Goal: Transaction & Acquisition: Download file/media

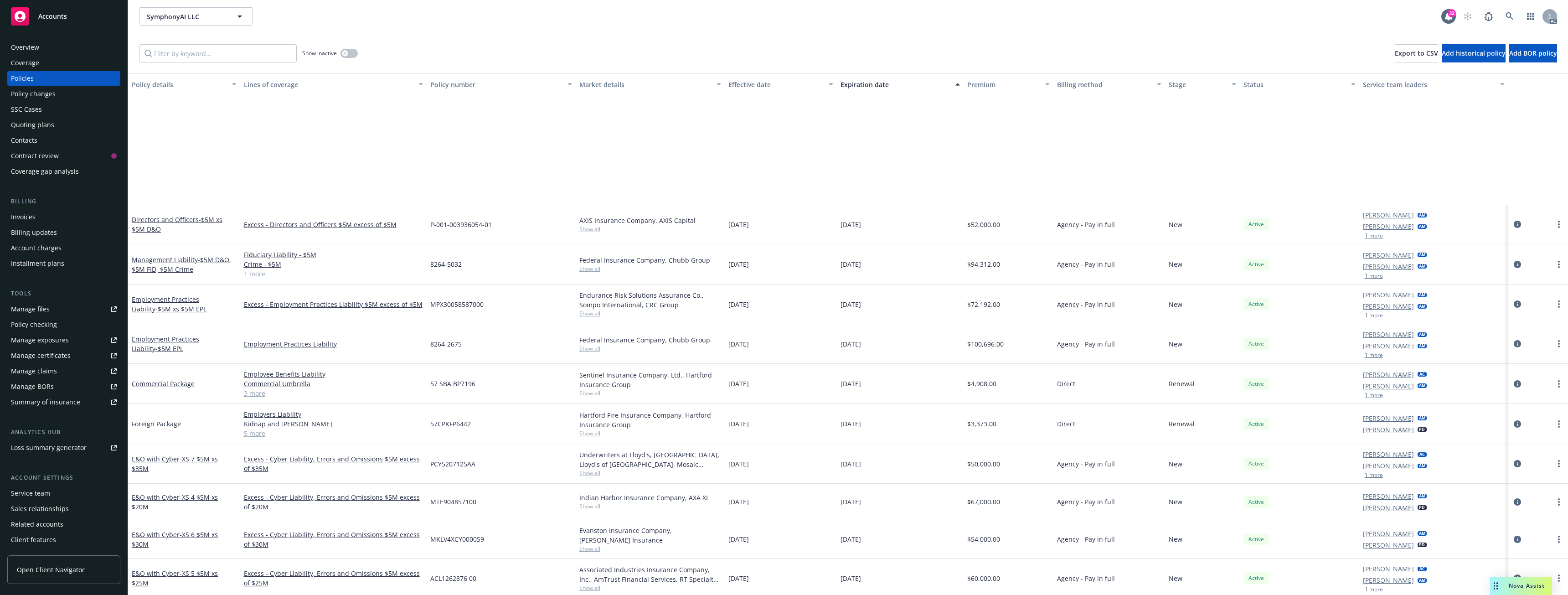
scroll to position [163, 0]
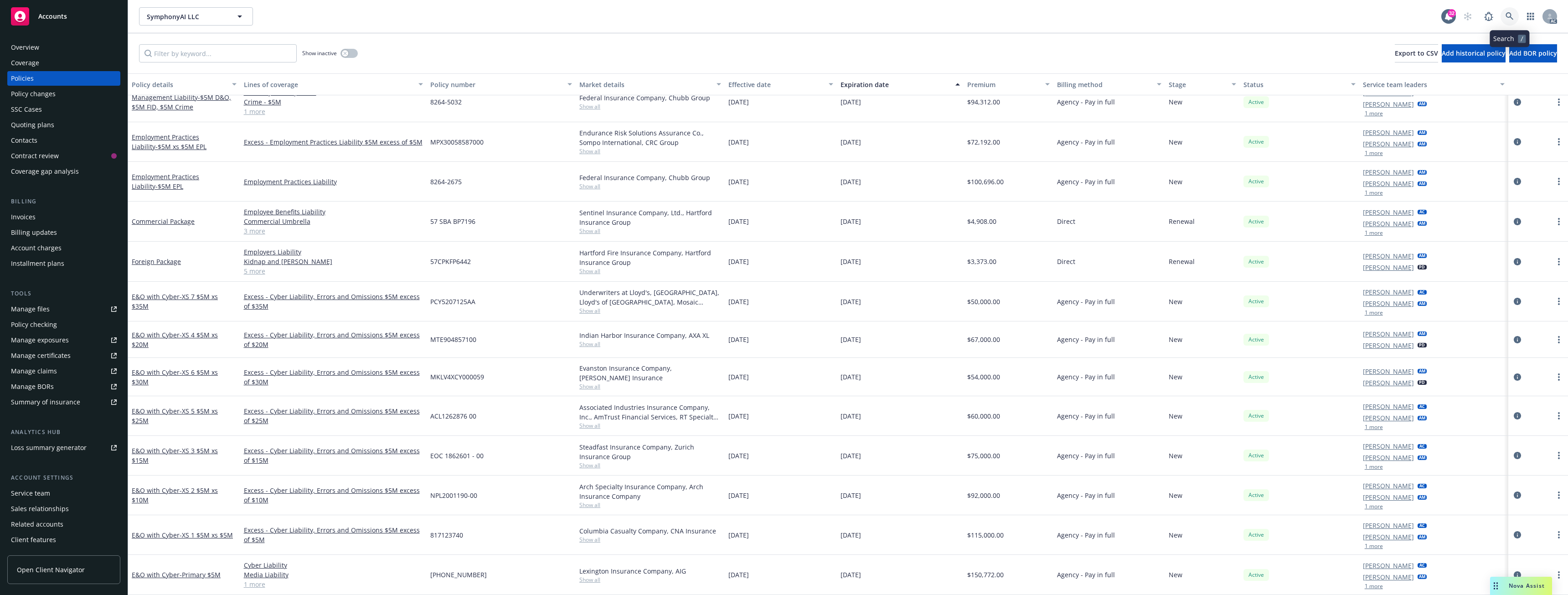
click at [1511, 17] on icon at bounding box center [1509, 16] width 8 height 8
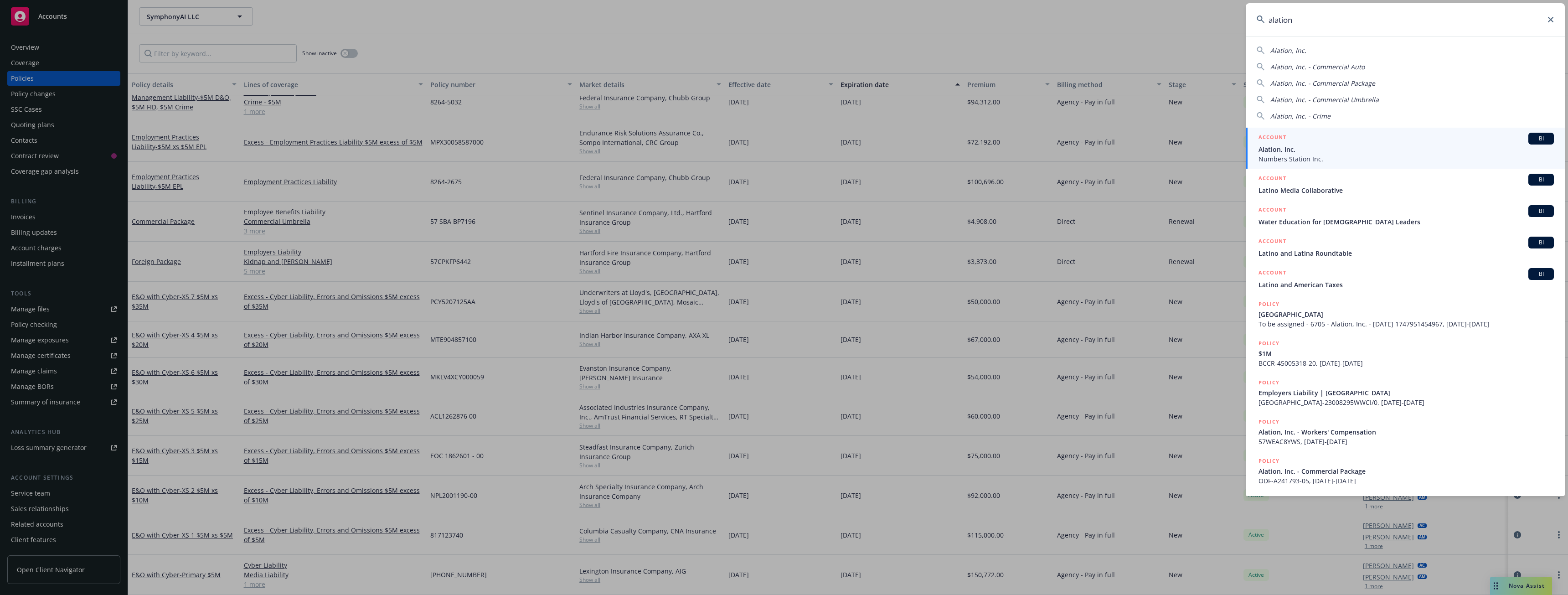
type input "alation"
click at [1313, 153] on span "Alation, Inc." at bounding box center [1406, 149] width 295 height 10
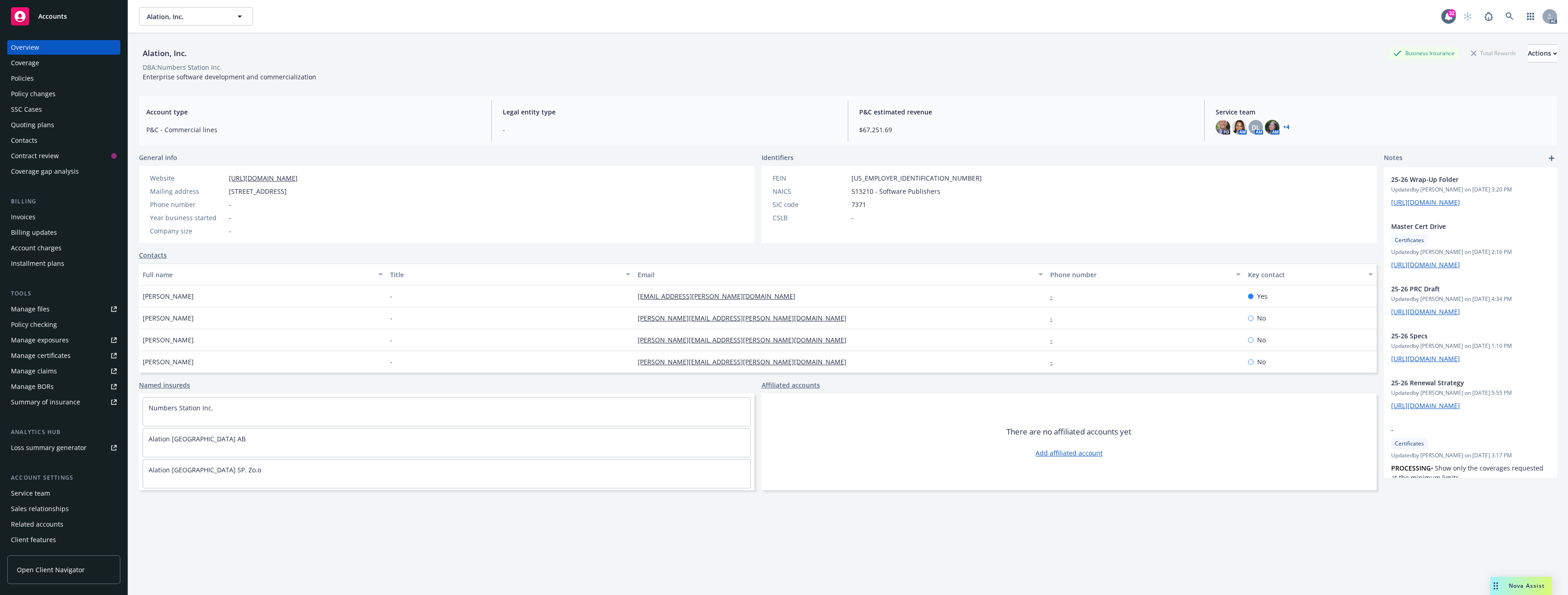
click at [52, 81] on div "Policies" at bounding box center [64, 79] width 106 height 15
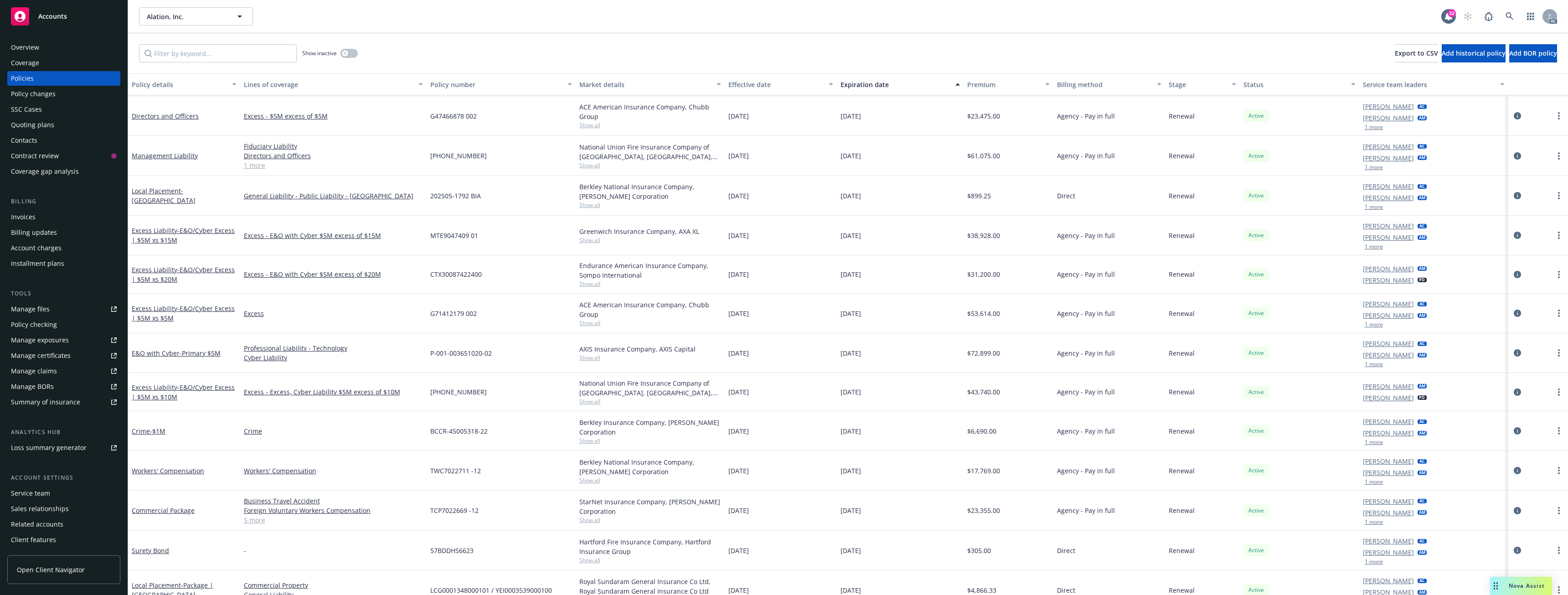
scroll to position [90, 0]
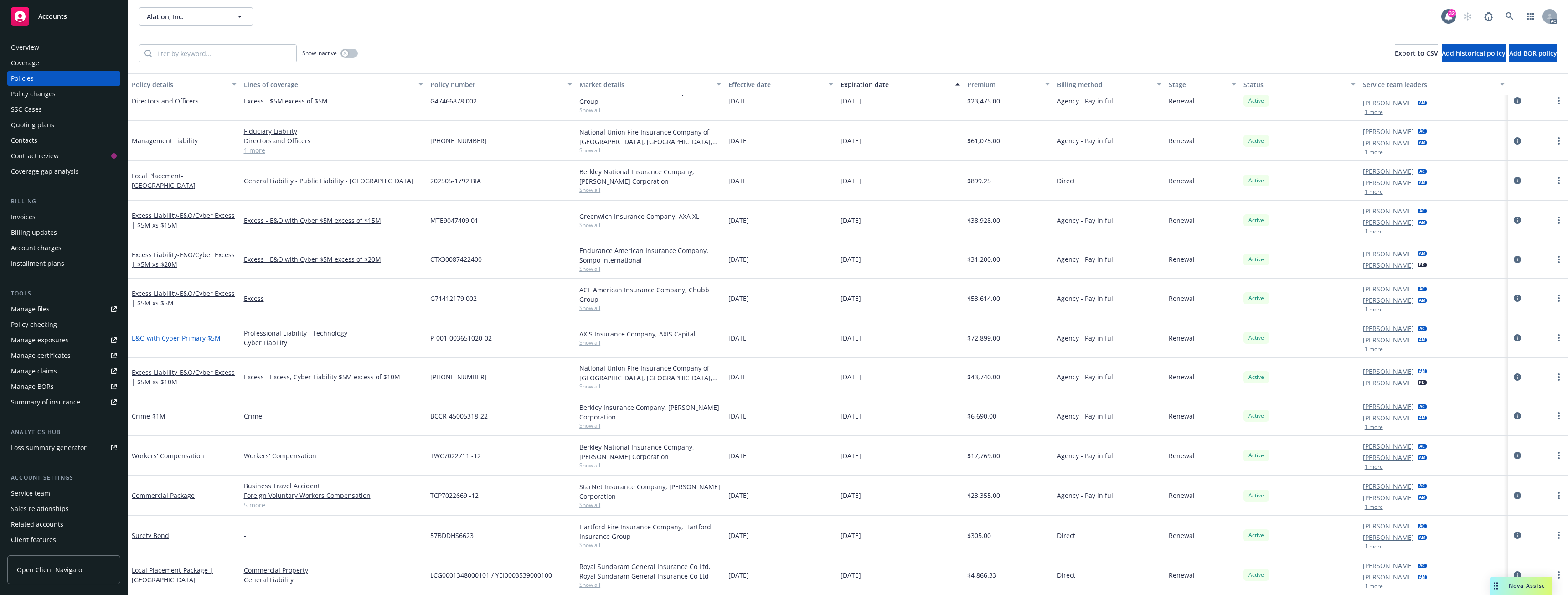
click at [194, 337] on span "- Primary $5M" at bounding box center [200, 338] width 41 height 9
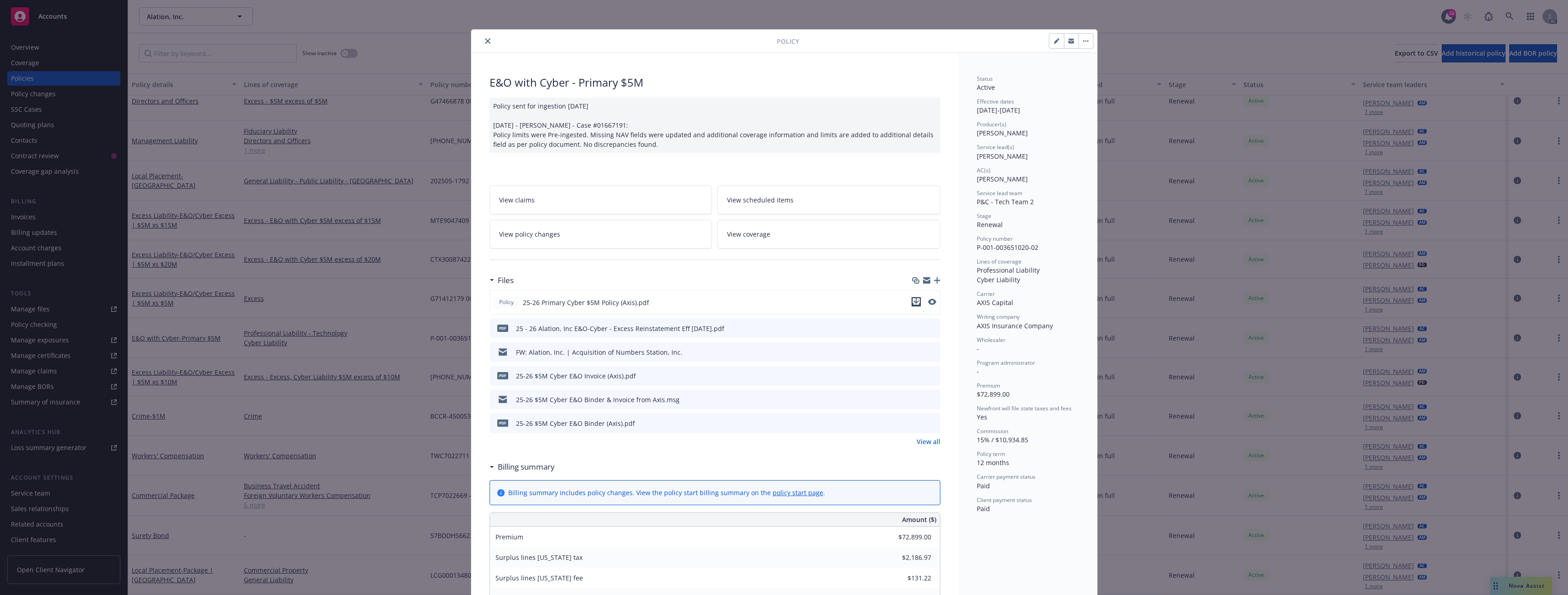
click at [912, 303] on icon "download file" at bounding box center [916, 302] width 7 height 7
